Goal: Contribute content

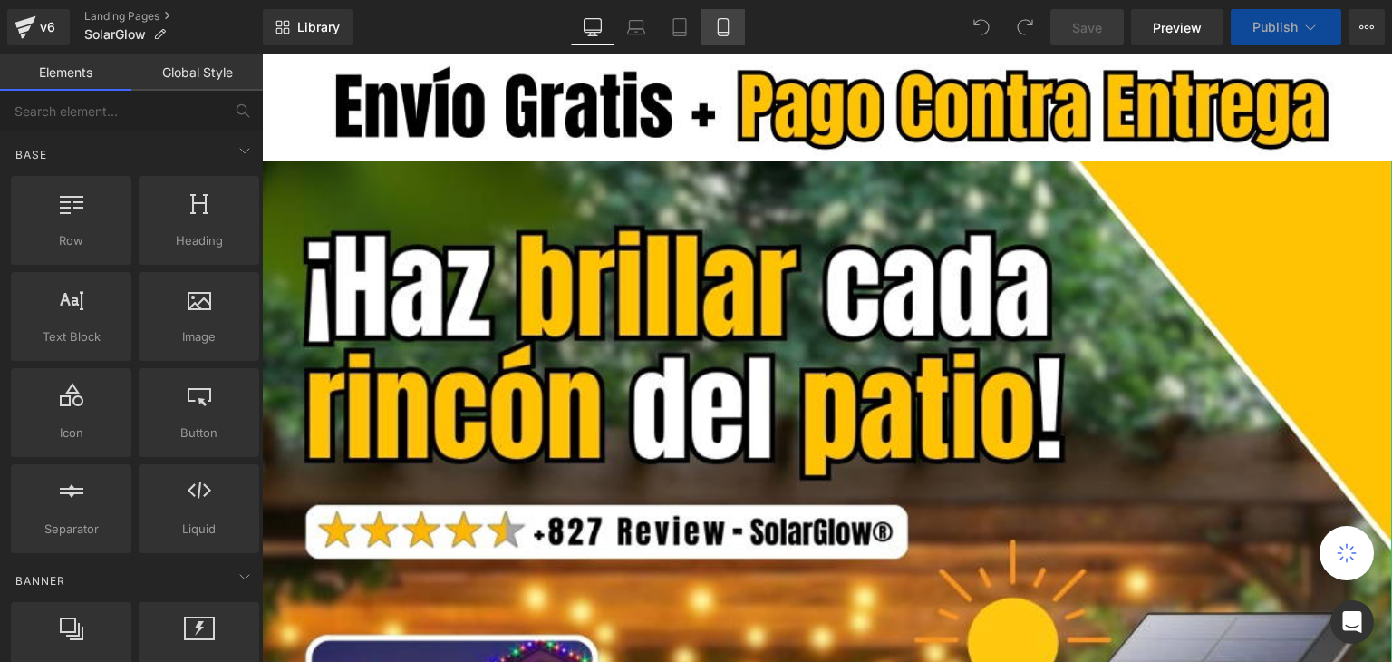
click at [718, 16] on link "Mobile" at bounding box center [722, 27] width 43 height 36
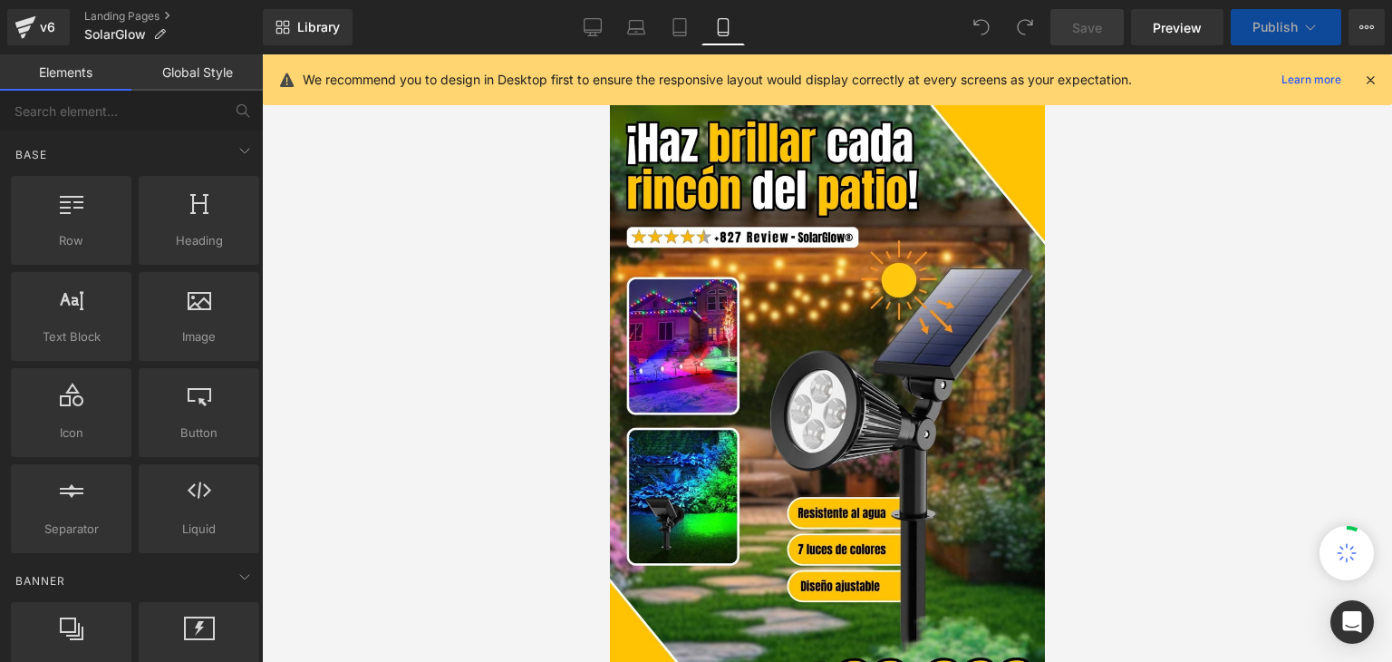
click at [1371, 84] on icon at bounding box center [1370, 80] width 16 height 16
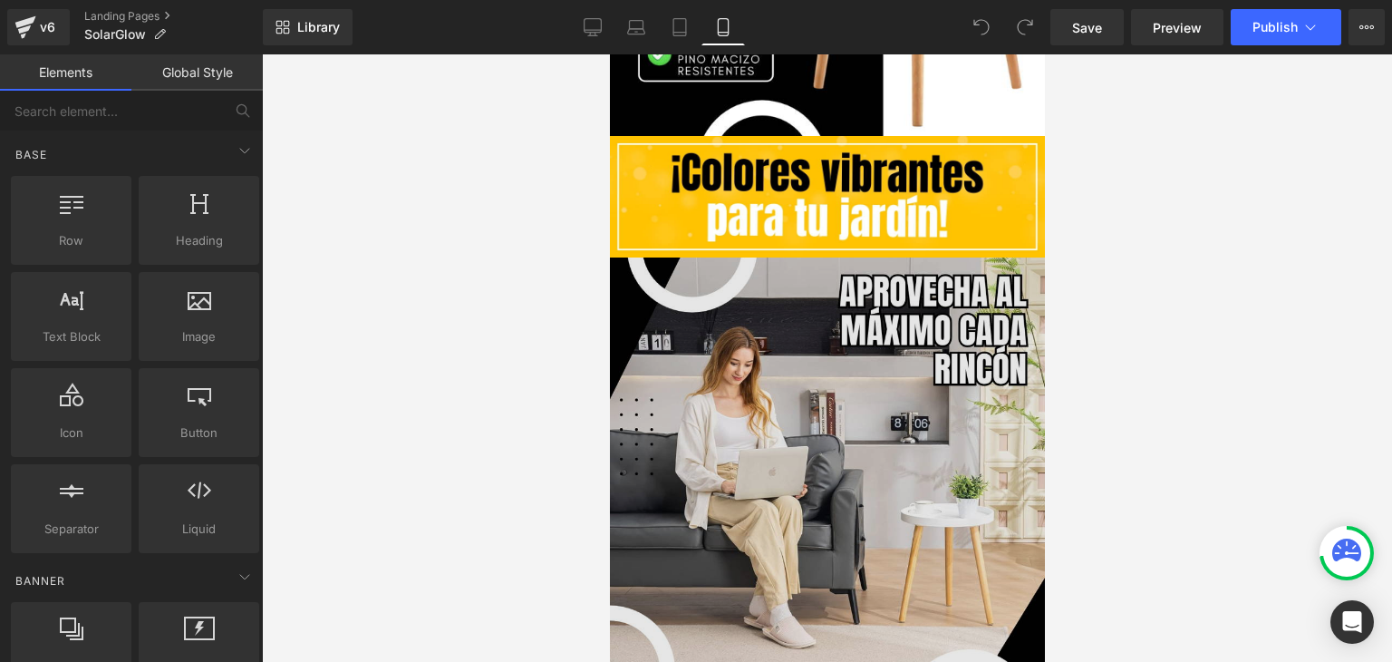
scroll to position [1722, 0]
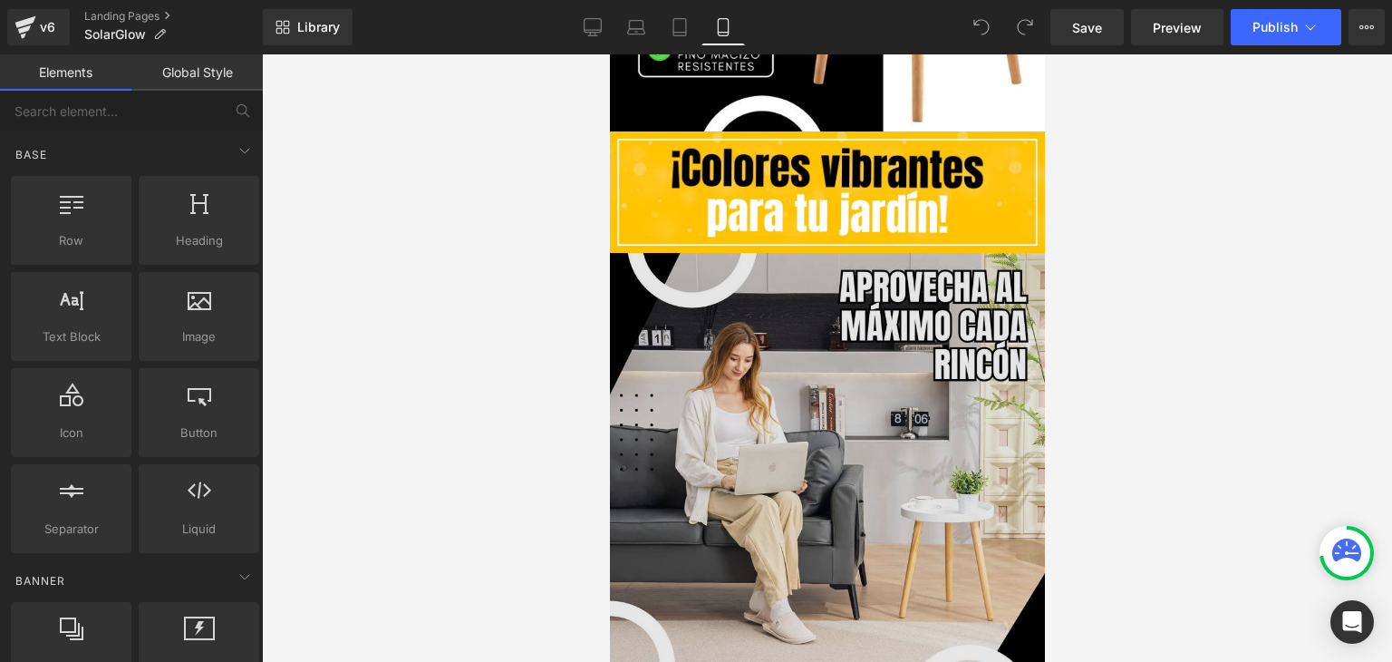
click at [800, 333] on img at bounding box center [826, 470] width 435 height 435
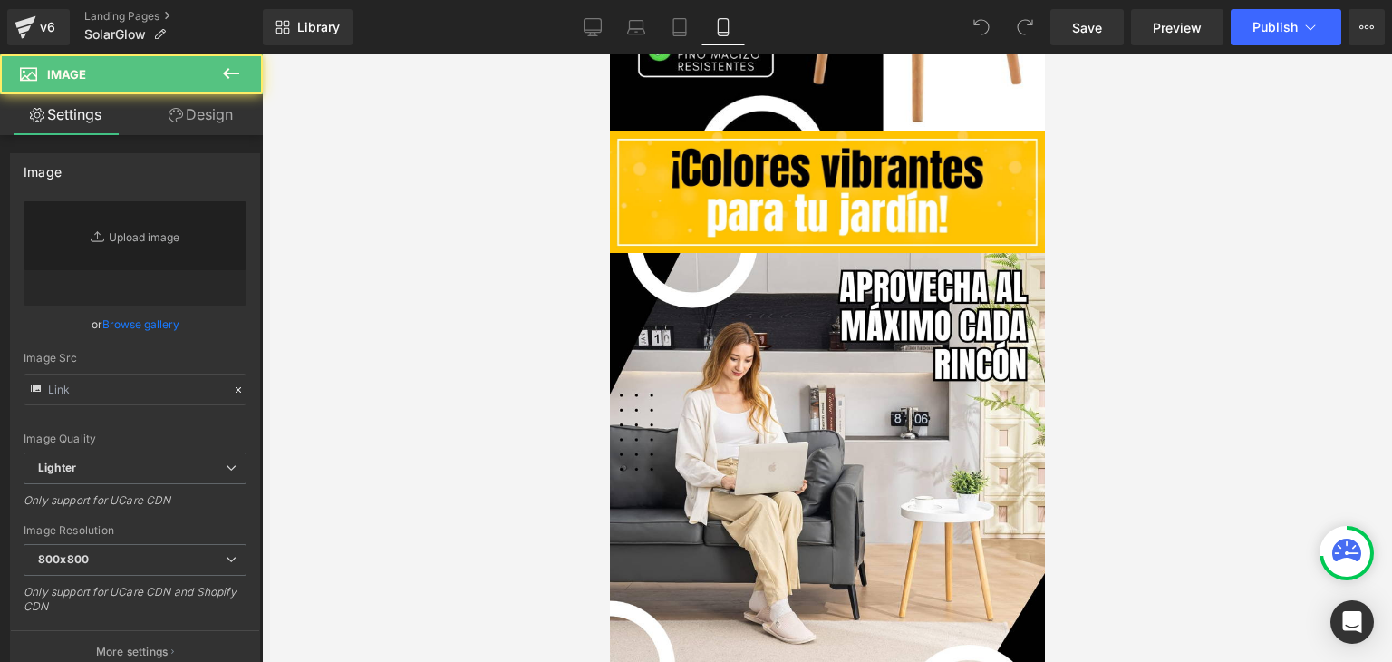
type input "https://ucarecdn.com/30421781-d4fa-418c-be5c-661b94d9a5e3/-/format/auto/-/previ…"
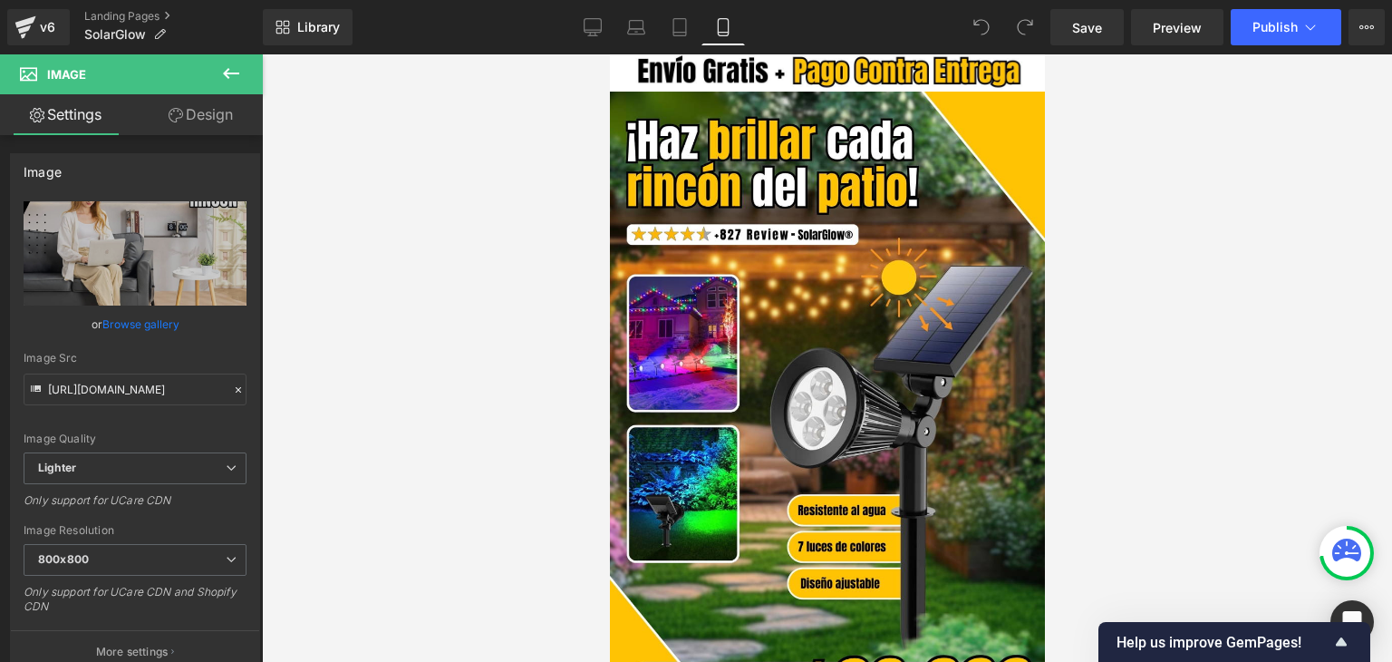
scroll to position [0, 0]
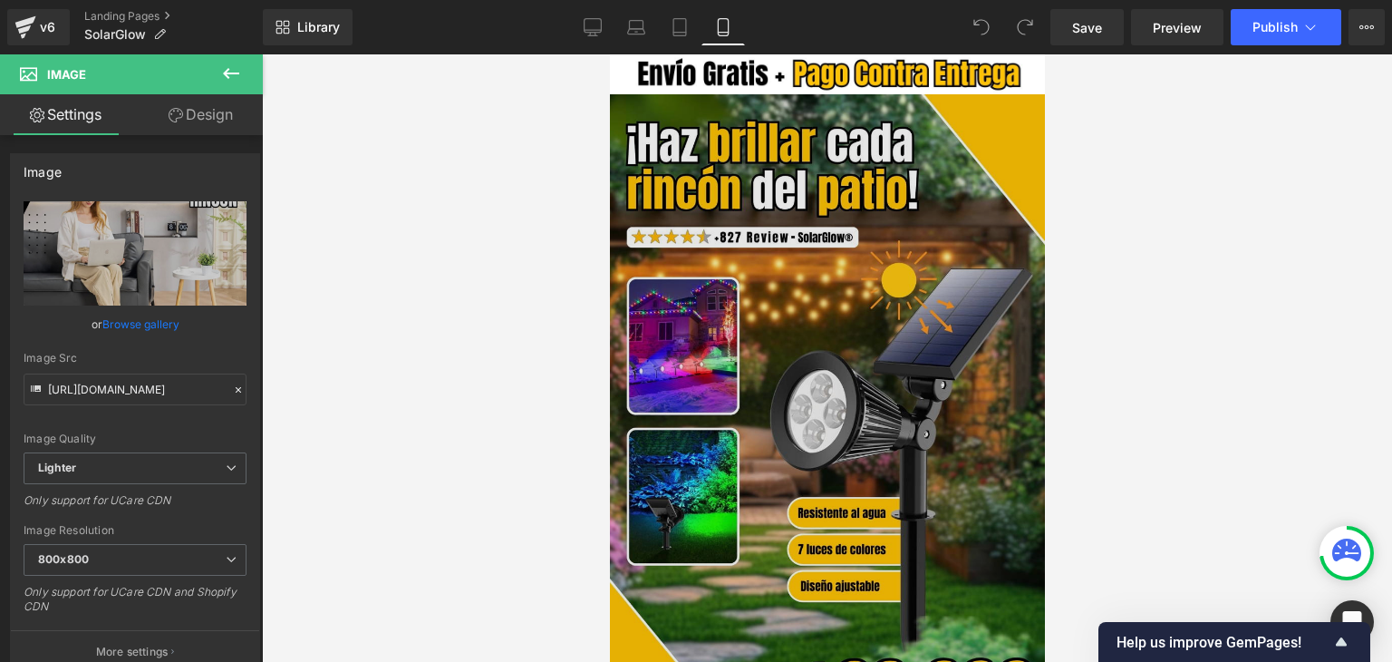
click at [816, 324] on img at bounding box center [826, 416] width 435 height 644
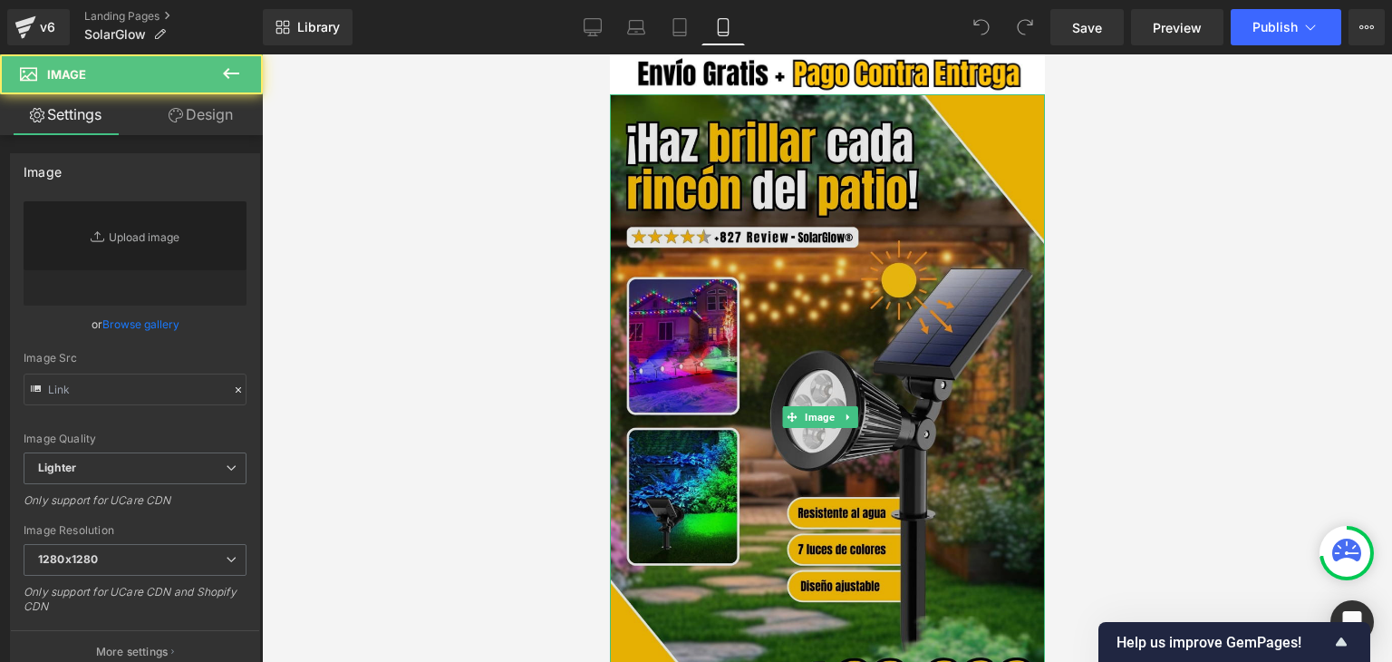
type input "https://ucarecdn.com/ea530d39-ad8c-470d-8eaf-d1204673b35a/-/format/auto/-/previ…"
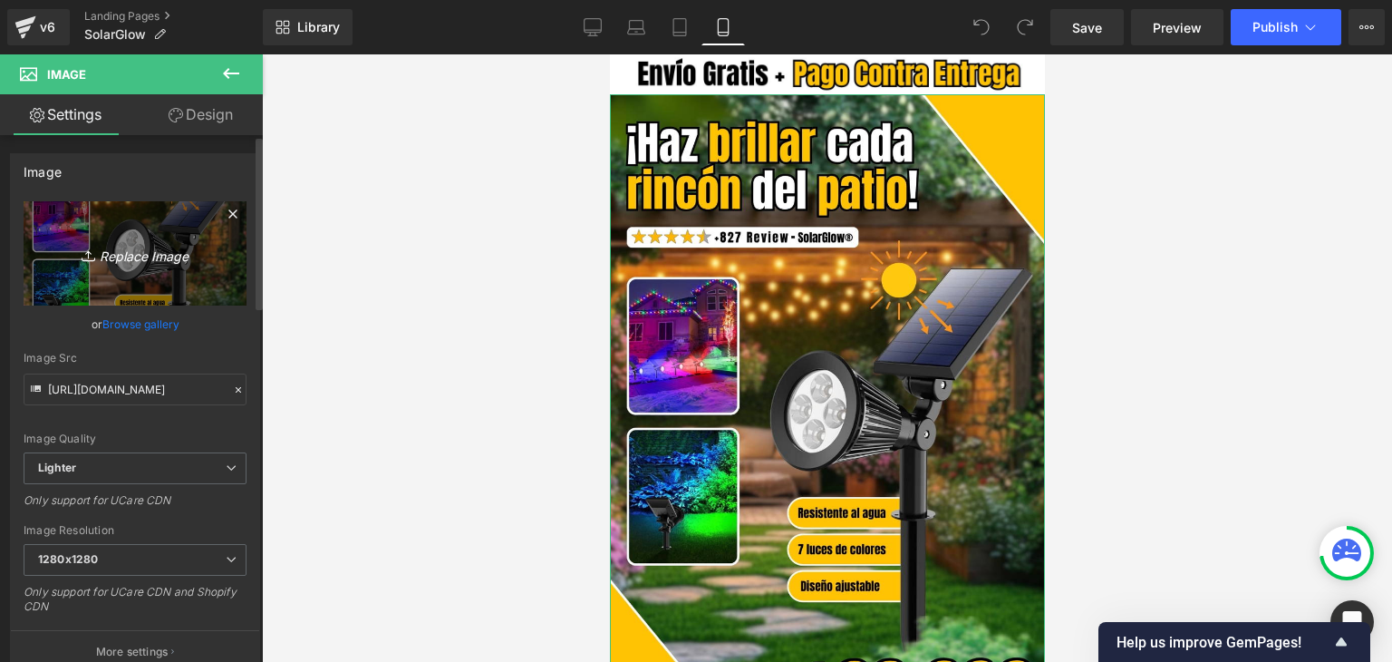
click at [144, 285] on link "Replace Image" at bounding box center [135, 253] width 223 height 104
type input "C:\fakepath\Banner Landing.webp"
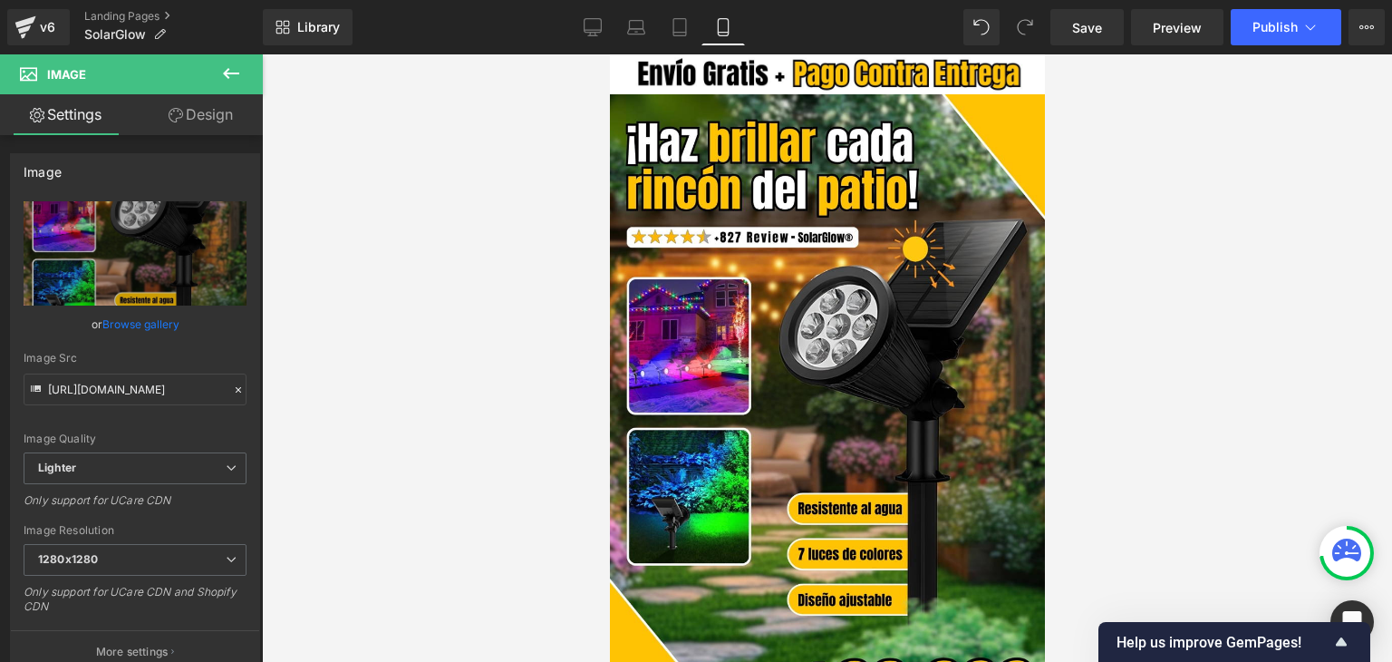
type input "https://ucarecdn.com/2444cb75-b7d3-4523-a1e3-e856cb1b1227/-/format/auto/-/previ…"
click at [1282, 18] on button "Publish" at bounding box center [1286, 27] width 111 height 36
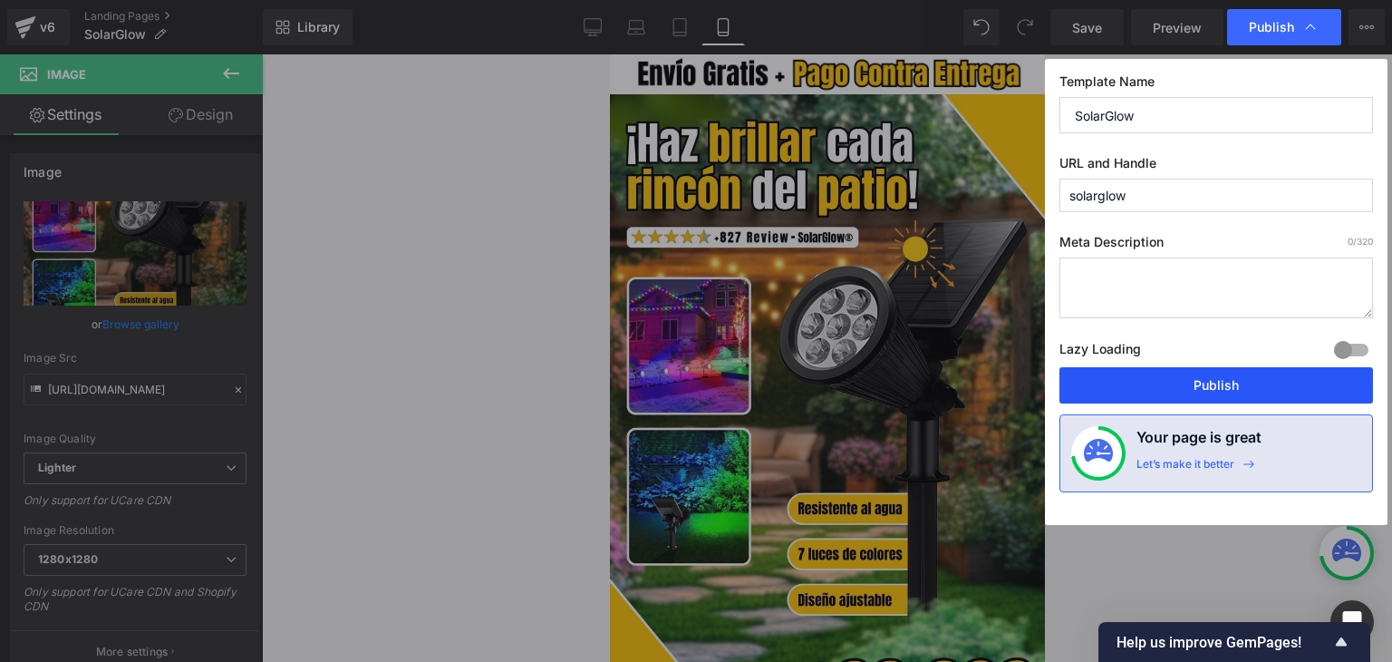
click at [1202, 371] on button "Publish" at bounding box center [1216, 385] width 314 height 36
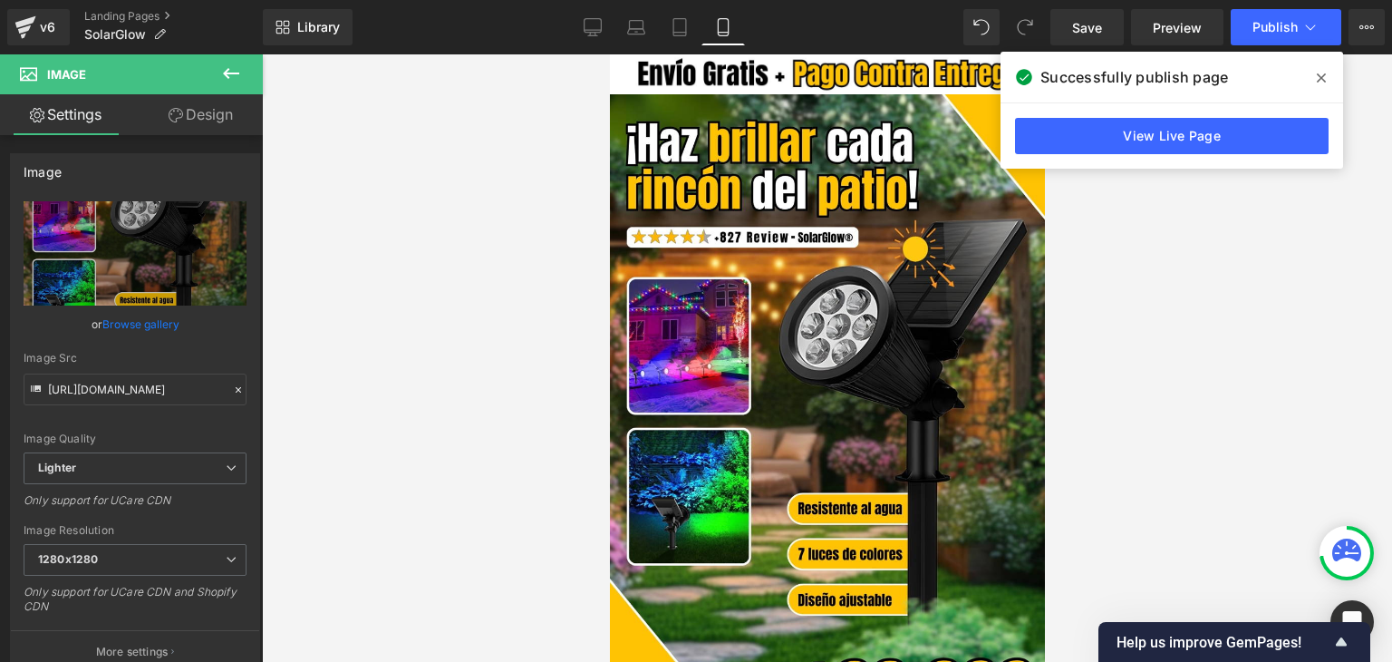
click at [1317, 77] on icon at bounding box center [1321, 78] width 9 height 14
